Goal: Information Seeking & Learning: Compare options

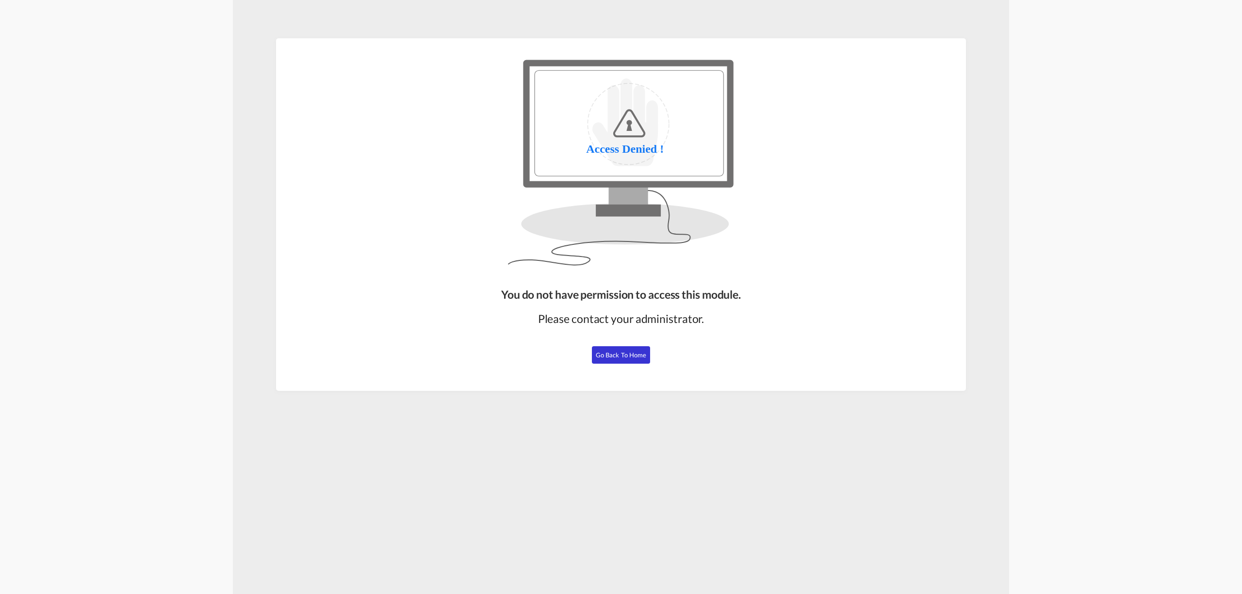
click at [618, 356] on span "Go Back to Home" at bounding box center [621, 355] width 51 height 8
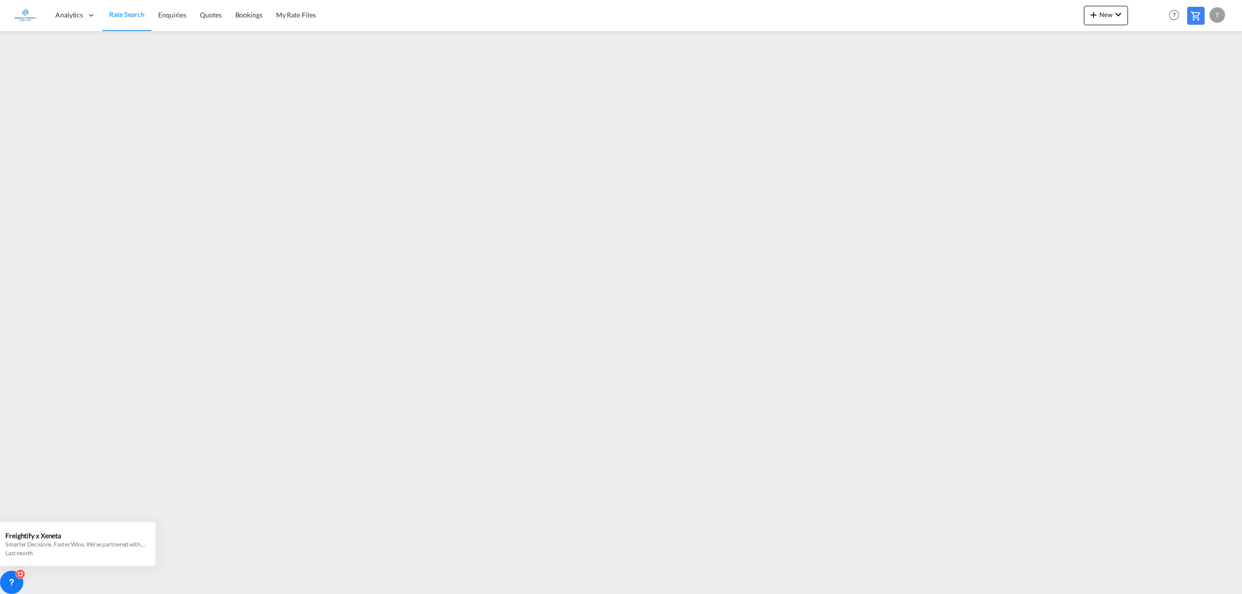
click at [133, 19] on span "Rate Search" at bounding box center [126, 15] width 35 height 10
